Goal: Navigation & Orientation: Find specific page/section

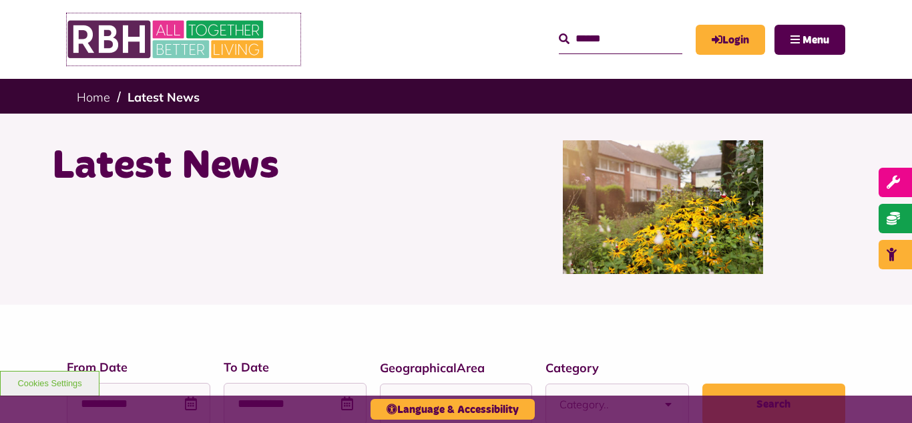
click at [205, 49] on img at bounding box center [167, 39] width 200 height 52
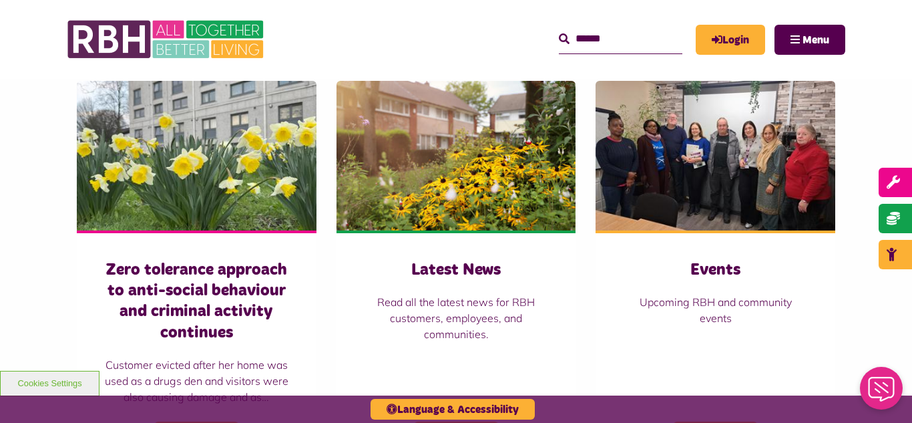
scroll to position [908, 0]
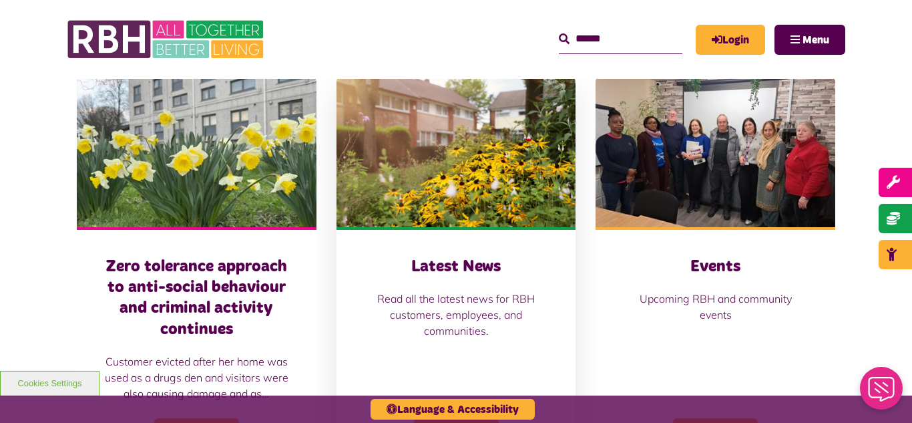
click at [451, 120] on img at bounding box center [457, 152] width 240 height 150
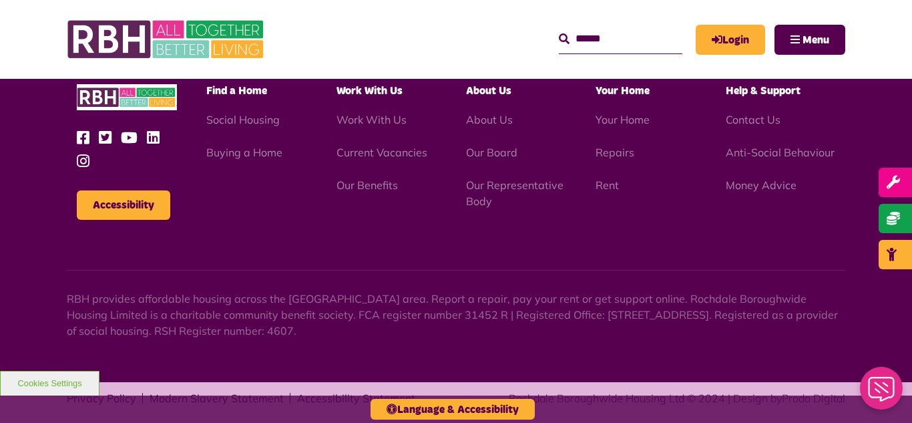
scroll to position [1454, 0]
